Goal: Information Seeking & Learning: Learn about a topic

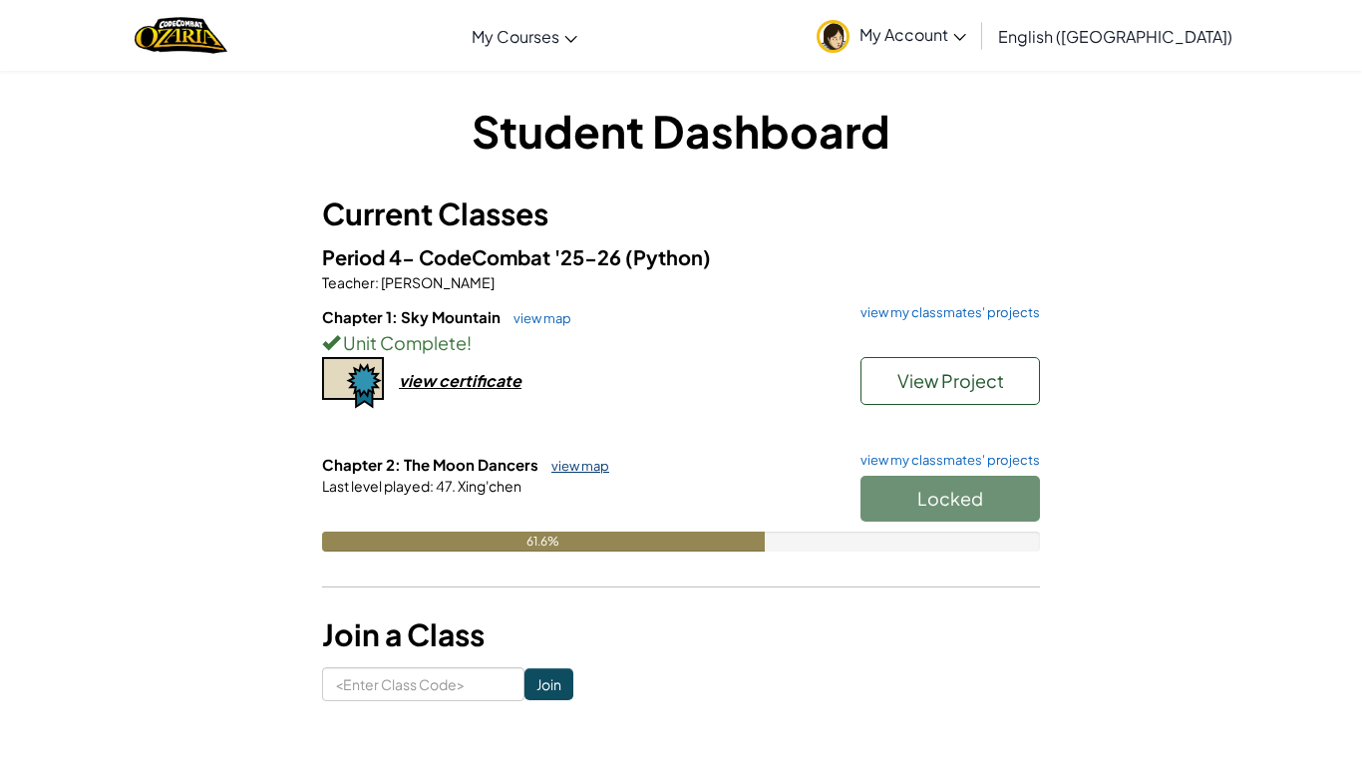
click at [565, 469] on link "view map" at bounding box center [575, 466] width 68 height 16
